Goal: Navigation & Orientation: Go to known website

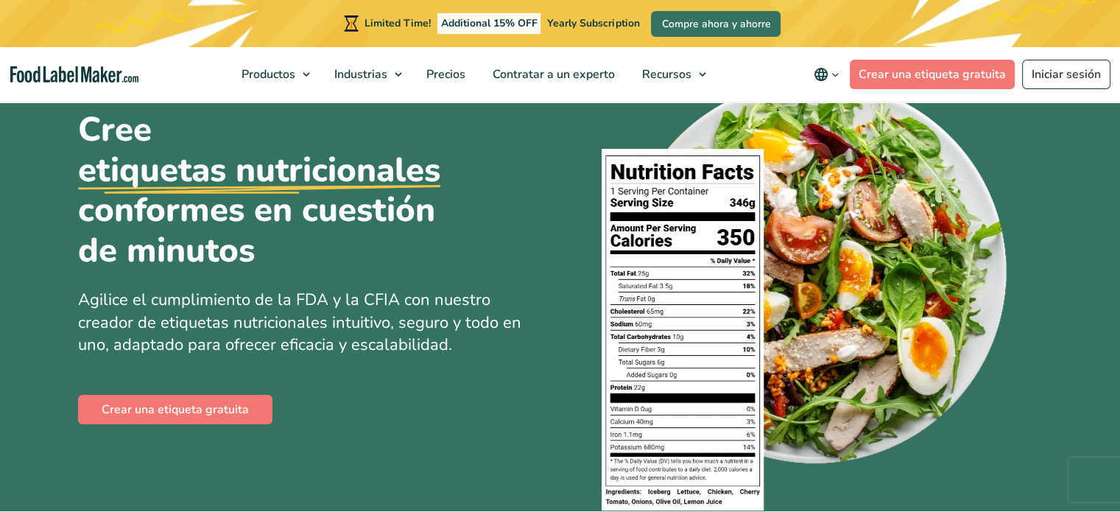
scroll to position [74, 0]
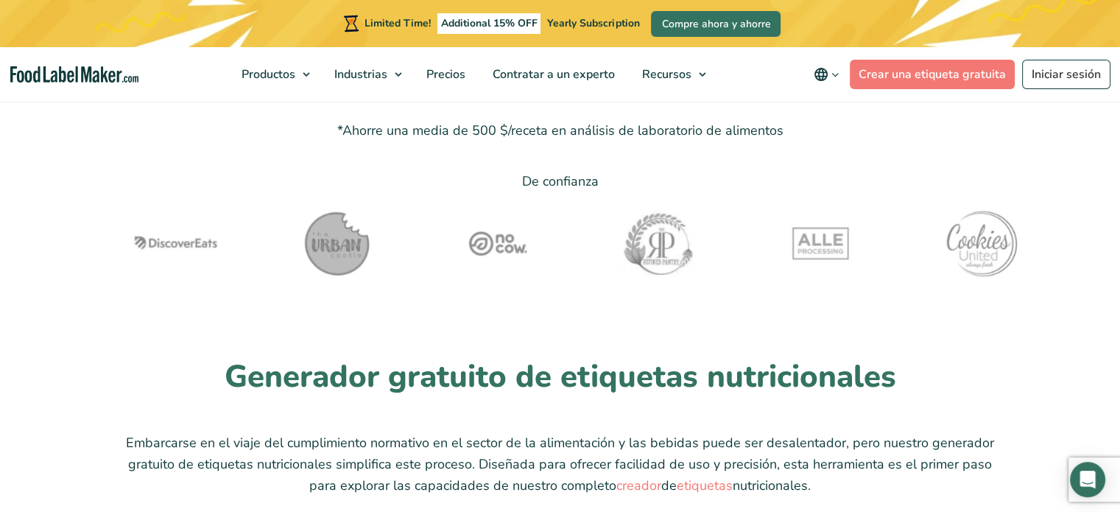
scroll to position [3827, 0]
